Goal: Task Accomplishment & Management: Use online tool/utility

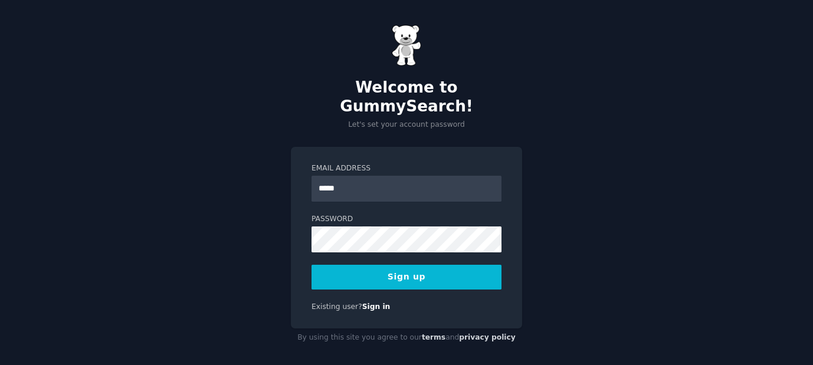
type input "**********"
click at [407, 268] on button "Sign up" at bounding box center [406, 277] width 190 height 25
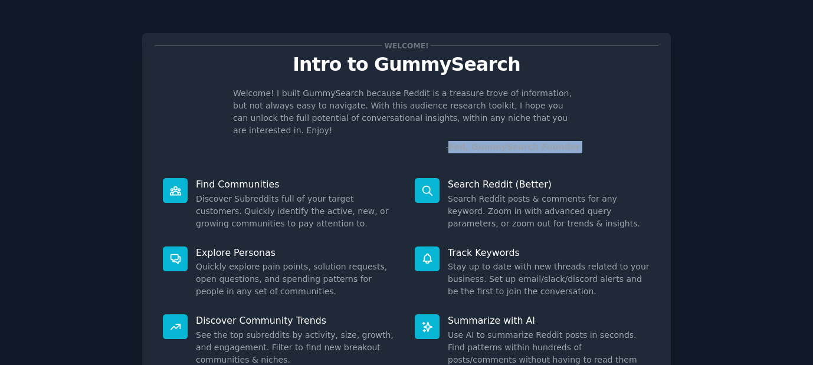
click at [600, 136] on div "Welcome! I built GummySearch because Reddit is a treasure trove of information,…" at bounding box center [407, 120] width 504 height 66
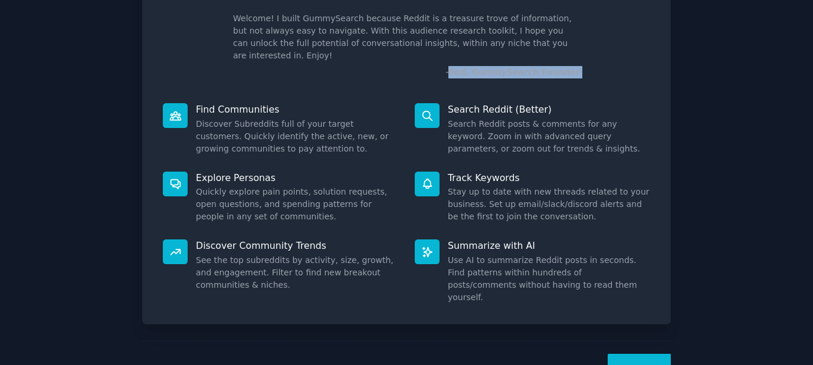
scroll to position [82, 0]
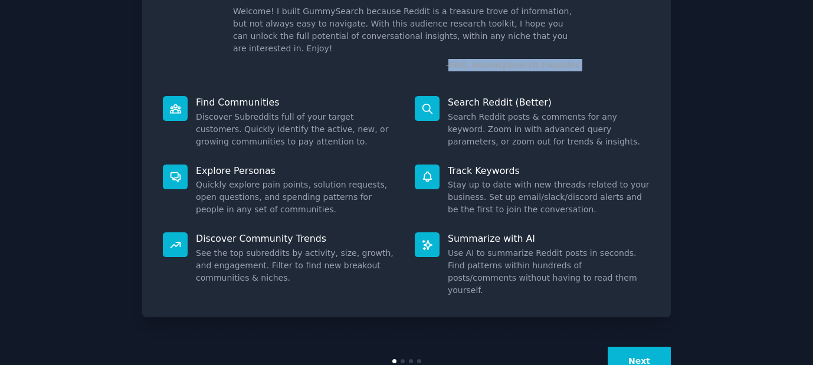
click at [636, 347] on button "Next" at bounding box center [638, 361] width 63 height 29
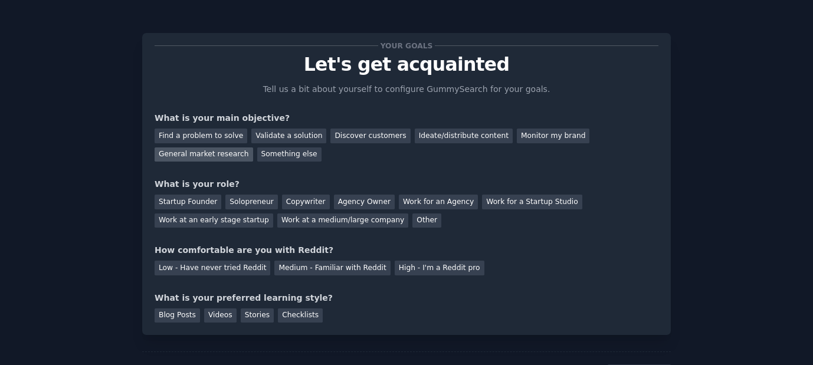
click at [193, 155] on div "General market research" at bounding box center [204, 154] width 98 height 15
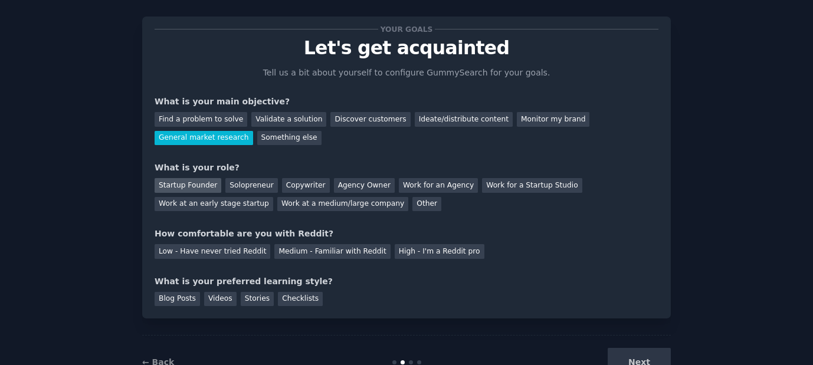
click at [202, 183] on div "Startup Founder" at bounding box center [188, 185] width 67 height 15
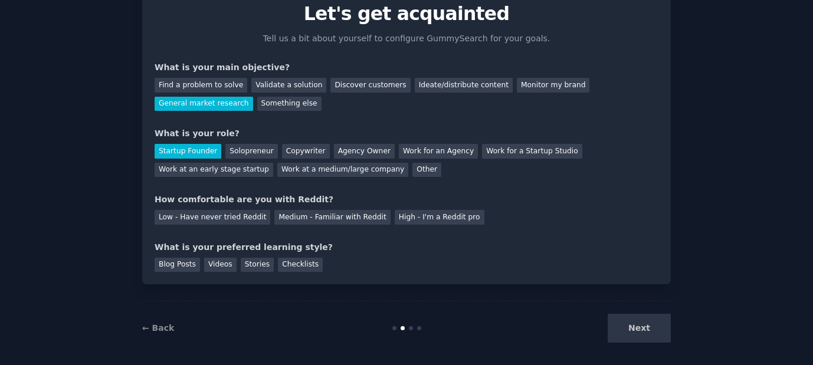
scroll to position [57, 0]
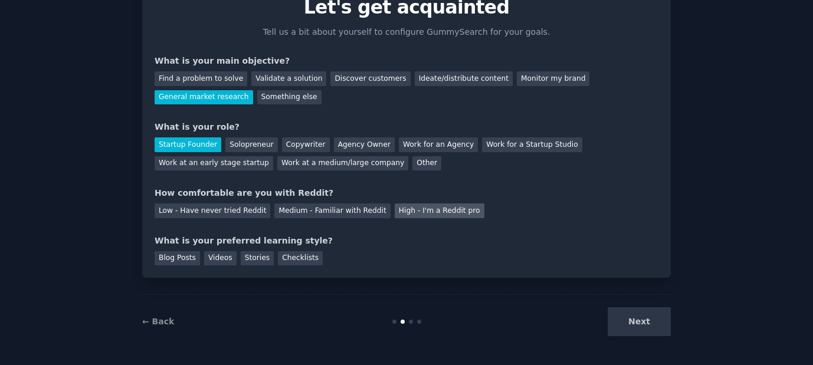
click at [403, 203] on div "High - I'm a Reddit pro" at bounding box center [440, 210] width 90 height 15
click at [308, 213] on div "Medium - Familiar with Reddit" at bounding box center [332, 210] width 116 height 15
click at [395, 211] on div "High - I'm a Reddit pro" at bounding box center [440, 210] width 90 height 15
click at [222, 256] on div "Videos" at bounding box center [220, 258] width 32 height 15
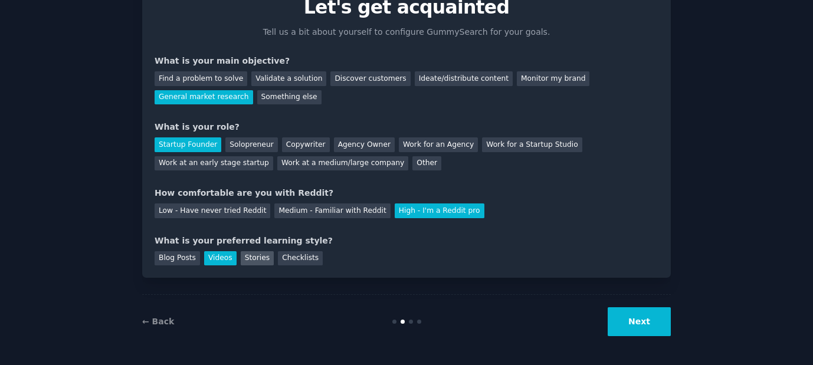
click at [264, 255] on div "Stories" at bounding box center [257, 258] width 33 height 15
click at [222, 254] on div "Videos" at bounding box center [220, 258] width 32 height 15
click at [630, 330] on button "Next" at bounding box center [638, 321] width 63 height 29
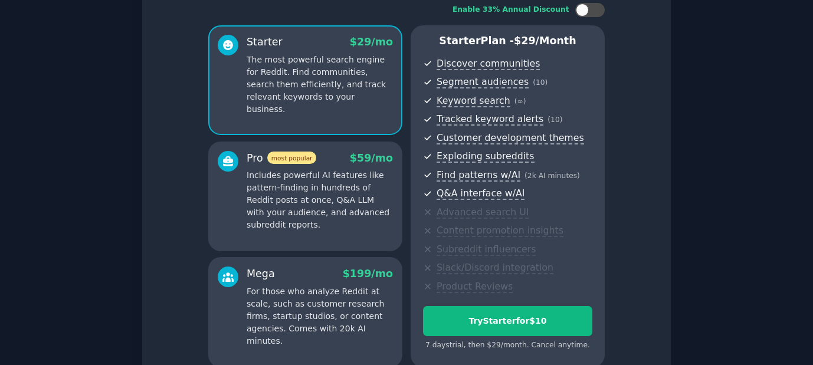
scroll to position [194, 0]
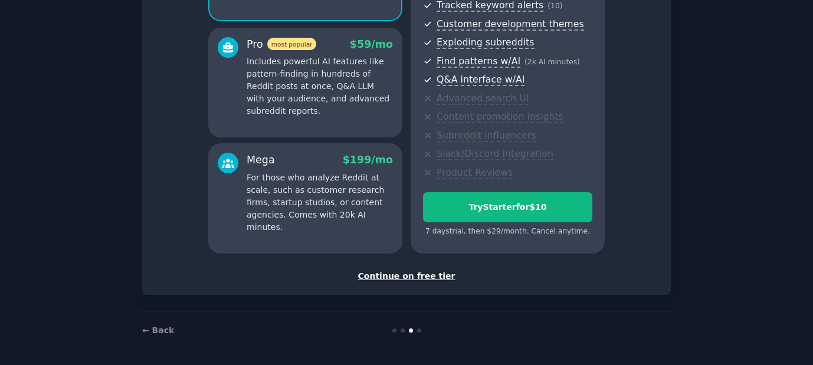
click at [396, 274] on div "Continue on free tier" at bounding box center [407, 276] width 504 height 12
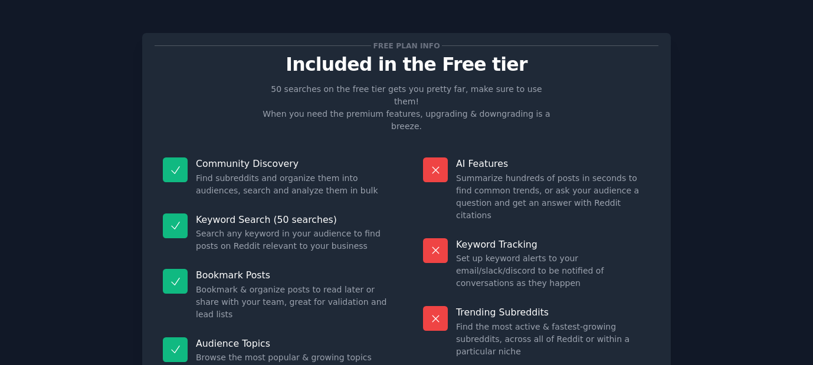
scroll to position [94, 0]
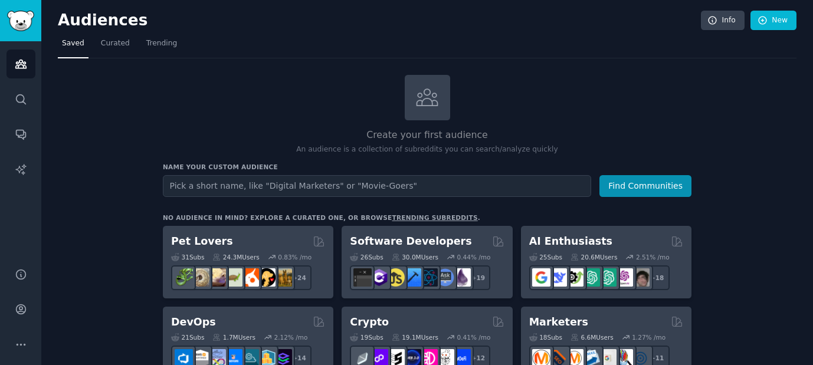
click at [295, 189] on input "text" at bounding box center [377, 186] width 428 height 22
click at [167, 188] on input "Toothbrush Users" at bounding box center [377, 186] width 428 height 22
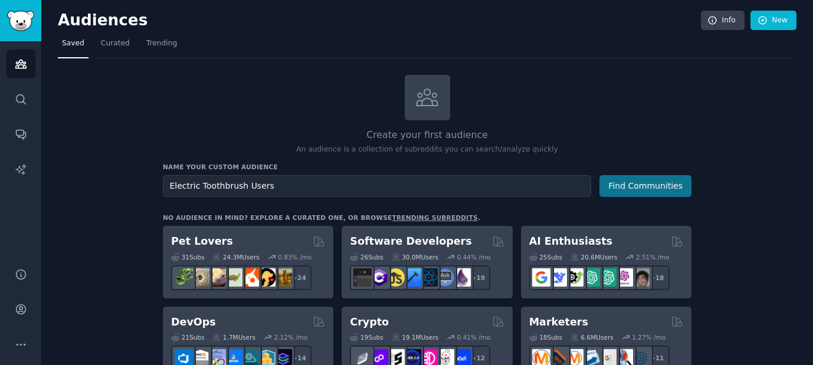
type input "Electric Toothbrush Users"
click at [632, 194] on button "Find Communities" at bounding box center [645, 186] width 92 height 22
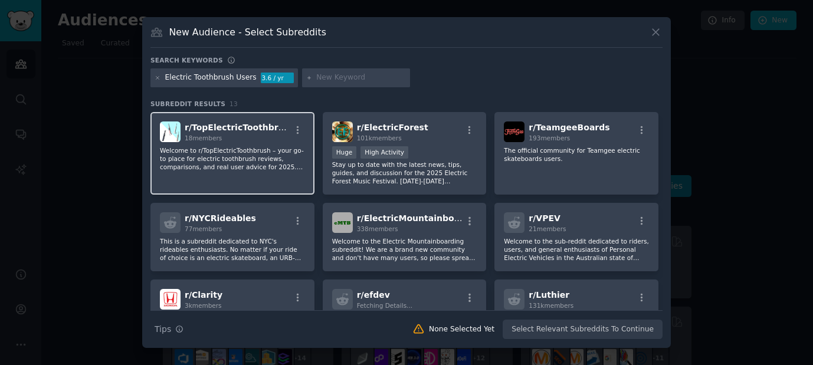
click at [262, 169] on p "Welcome to r/TopElectricToothbrush – your go-to place for electric toothbrush r…" at bounding box center [232, 158] width 145 height 25
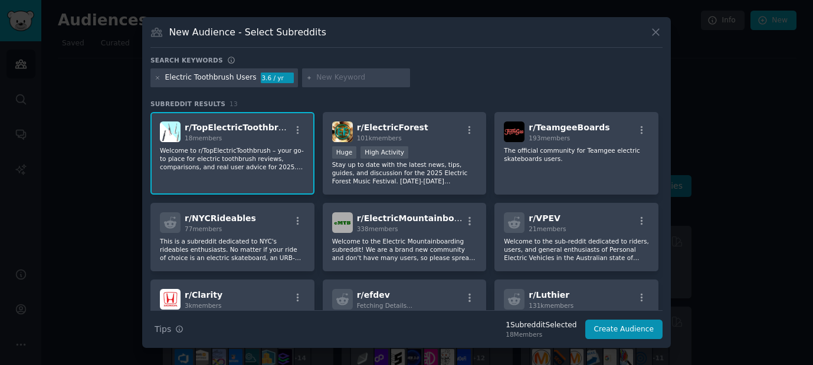
click at [287, 137] on div "r/ TopElectricToothbrush 18 members" at bounding box center [232, 131] width 145 height 21
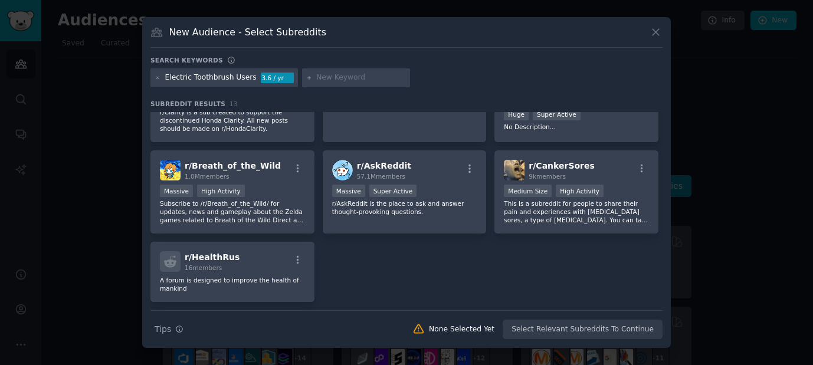
scroll to position [239, 0]
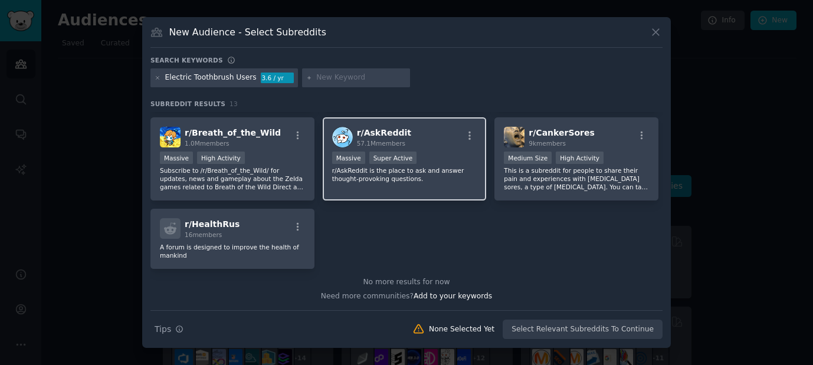
click at [431, 143] on div "r/ AskReddit 57.1M members" at bounding box center [404, 137] width 145 height 21
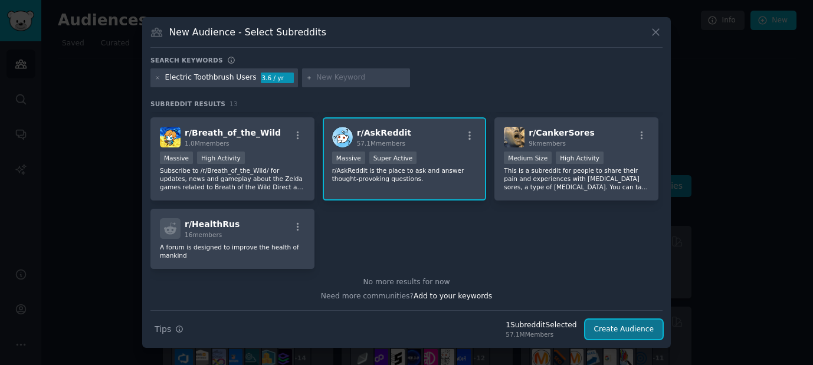
click at [627, 330] on button "Create Audience" at bounding box center [624, 330] width 78 height 20
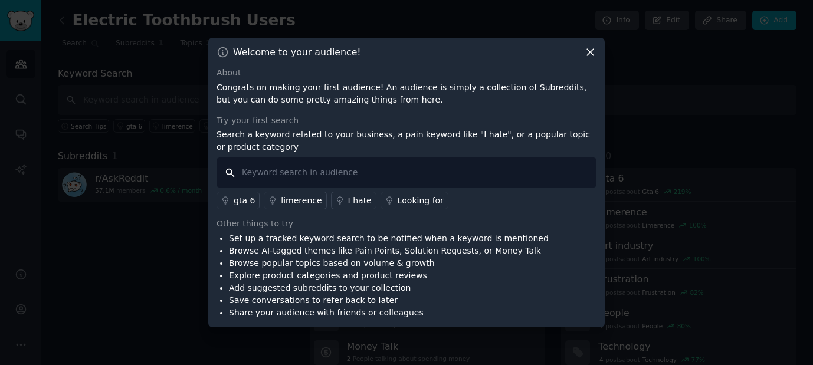
click at [325, 173] on input "text" at bounding box center [406, 172] width 380 height 30
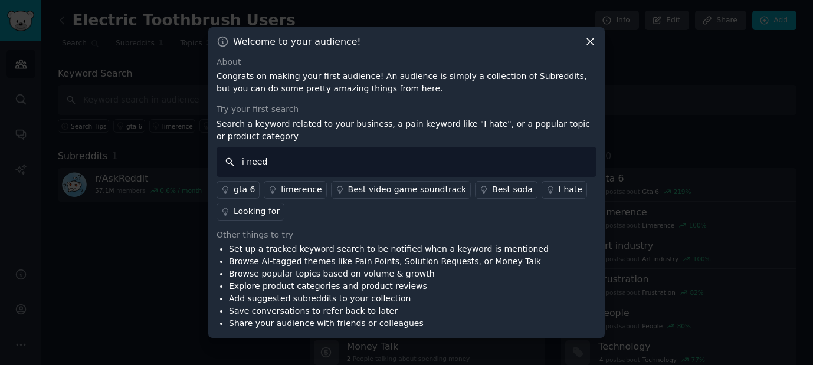
type input "i need"
click at [251, 213] on div "Looking for" at bounding box center [257, 211] width 46 height 12
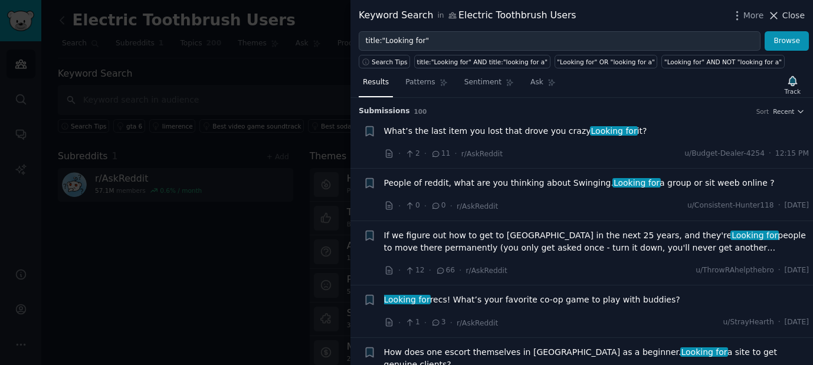
click at [782, 15] on button "Close" at bounding box center [785, 15] width 37 height 12
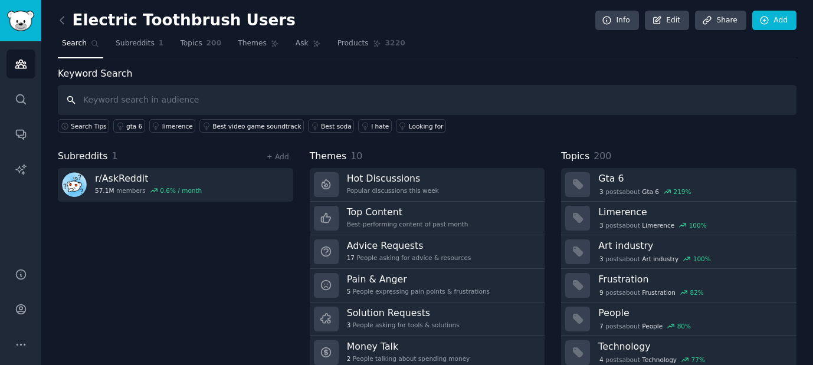
click at [165, 103] on input "text" at bounding box center [427, 100] width 738 height 30
type input "i need help"
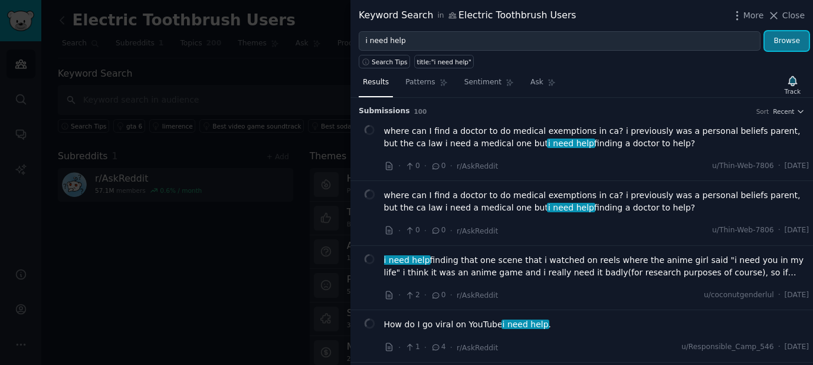
click at [779, 36] on button "Browse" at bounding box center [786, 41] width 44 height 20
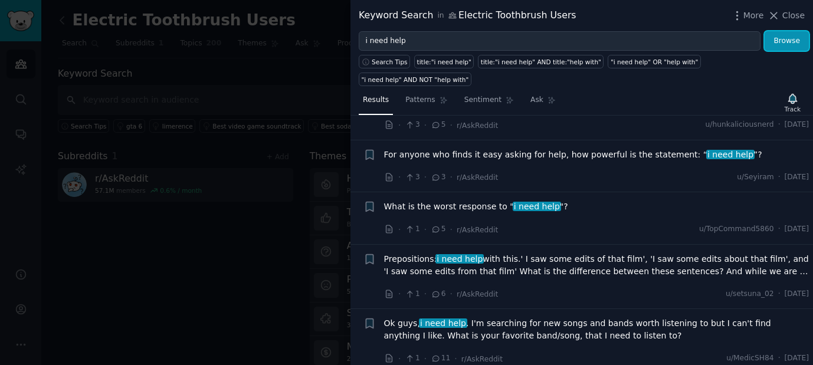
scroll to position [456, 0]
